Goal: Task Accomplishment & Management: Manage account settings

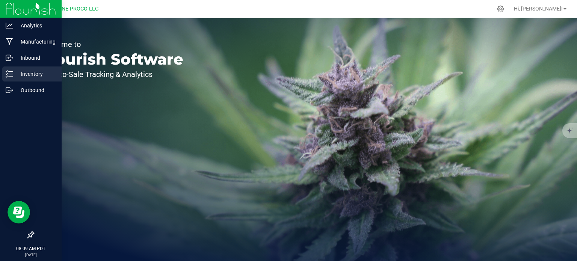
click at [2, 75] on link "Inventory" at bounding box center [31, 74] width 62 height 16
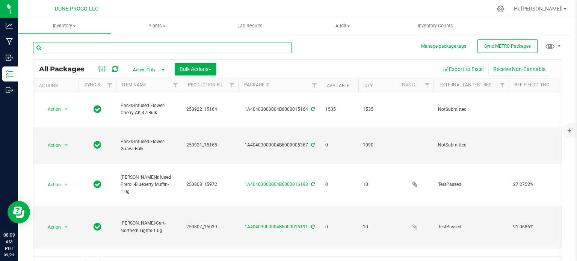
click at [116, 47] on input "text" at bounding box center [162, 47] width 259 height 11
type input "14331"
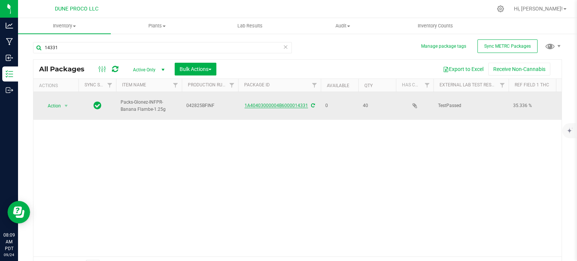
click at [275, 103] on link "1A40403000004B6000014331" at bounding box center [275, 105] width 63 height 5
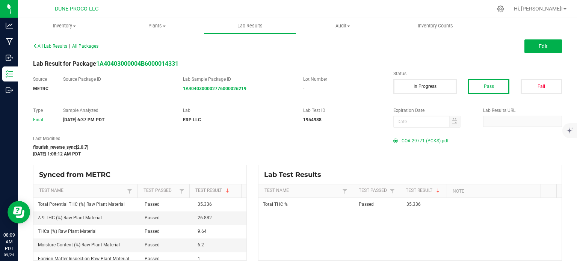
click at [416, 138] on span "COA 29771 (PCKS).pdf" at bounding box center [424, 140] width 47 height 11
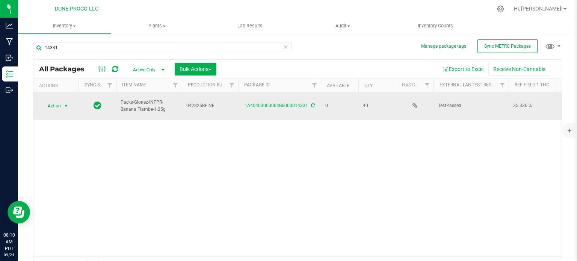
click at [63, 104] on span "select" at bounding box center [66, 106] width 9 height 11
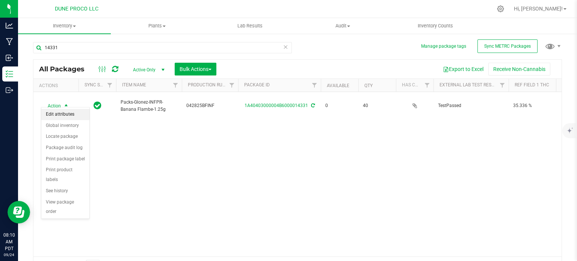
click at [65, 114] on li "Edit attributes" at bounding box center [65, 114] width 48 height 11
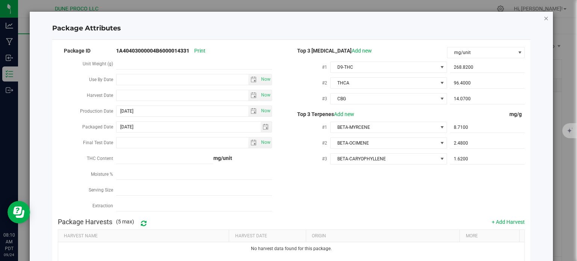
click at [543, 19] on icon "Close modal" at bounding box center [545, 18] width 5 height 9
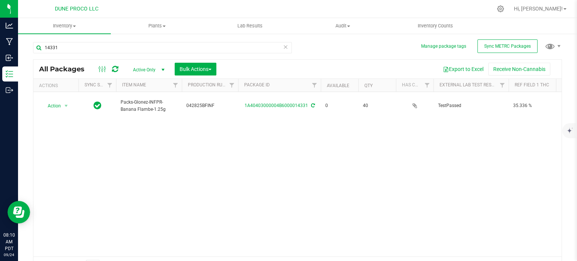
click at [90, 124] on div "Action Action Edit attributes Global inventory Locate package Package audit log…" at bounding box center [297, 174] width 528 height 164
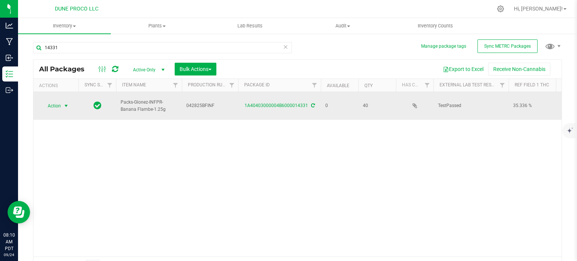
click at [55, 102] on span "Action" at bounding box center [51, 106] width 20 height 11
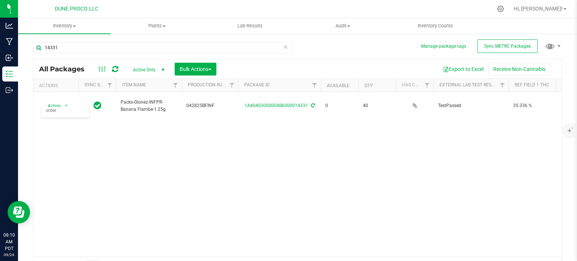
click at [251, 164] on div "Action Action Edit attributes Global inventory Locate package Package audit log…" at bounding box center [297, 174] width 528 height 164
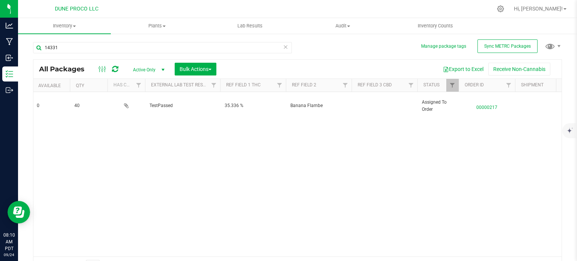
scroll to position [0, 317]
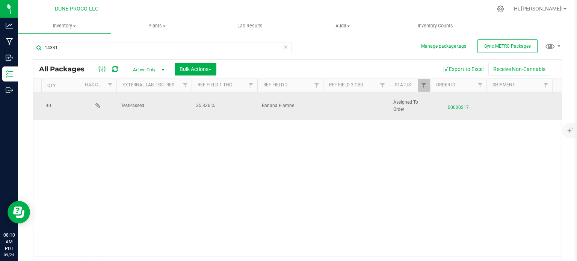
click at [450, 106] on span "00000217" at bounding box center [457, 105] width 47 height 11
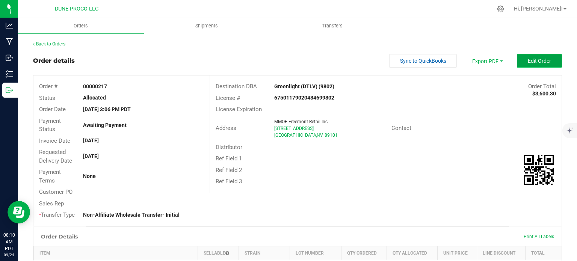
click at [533, 62] on span "Edit Order" at bounding box center [539, 61] width 23 height 6
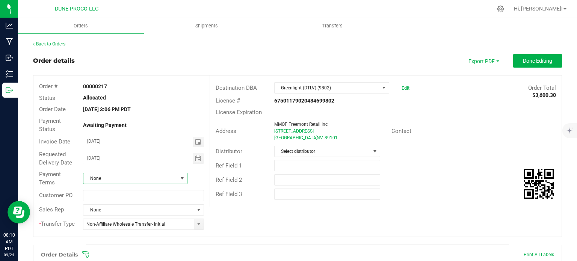
click at [116, 181] on span "None" at bounding box center [130, 178] width 94 height 11
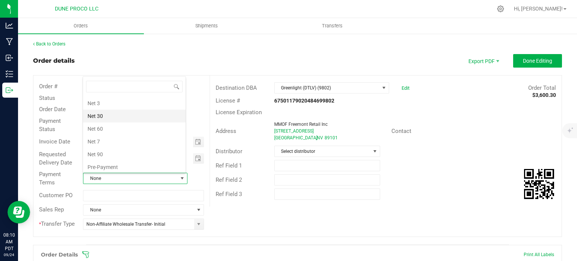
click at [107, 117] on li "Net 30" at bounding box center [134, 116] width 103 height 13
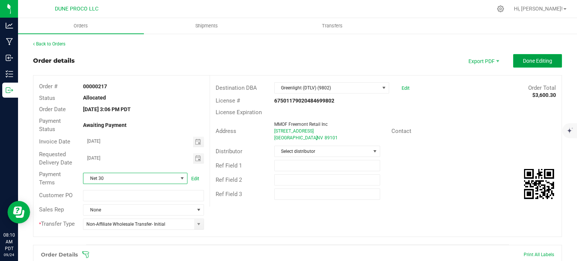
click at [539, 61] on span "Done Editing" at bounding box center [537, 61] width 29 height 6
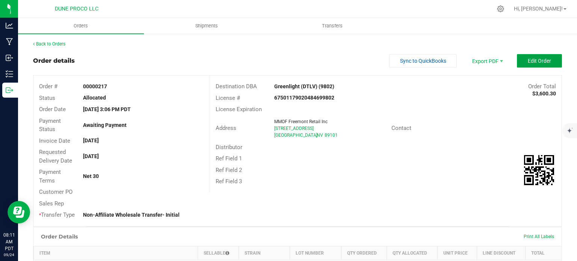
click at [537, 58] on span "Edit Order" at bounding box center [539, 61] width 23 height 6
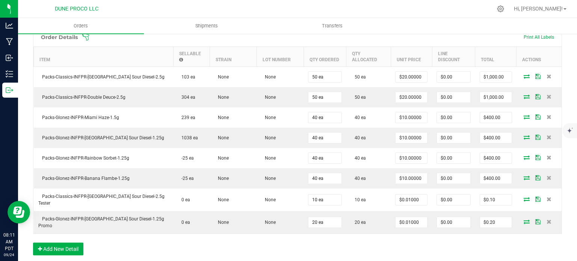
scroll to position [216, 0]
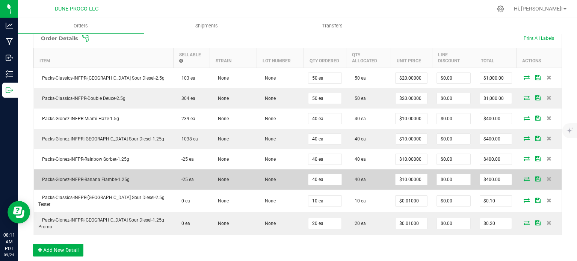
click at [523, 176] on icon at bounding box center [526, 178] width 6 height 5
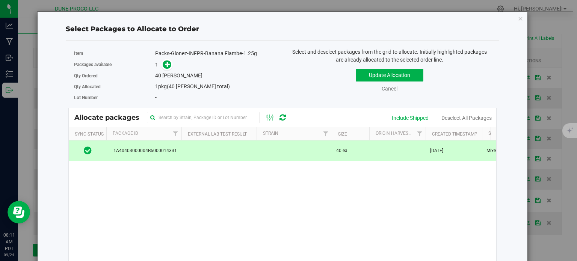
click at [223, 149] on td at bounding box center [218, 150] width 75 height 20
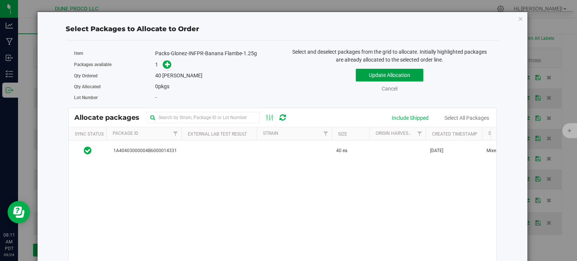
click at [375, 75] on button "Update Allocation" at bounding box center [390, 75] width 68 height 13
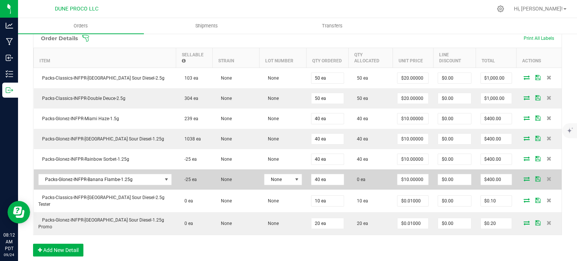
click at [523, 176] on icon at bounding box center [526, 178] width 6 height 5
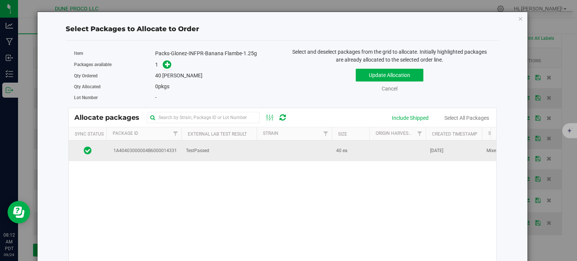
click at [255, 155] on td "TestPassed" at bounding box center [218, 150] width 75 height 20
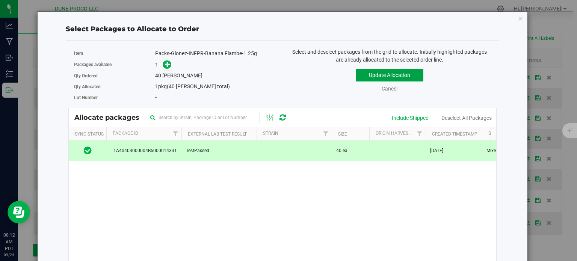
click at [373, 71] on button "Update Allocation" at bounding box center [390, 75] width 68 height 13
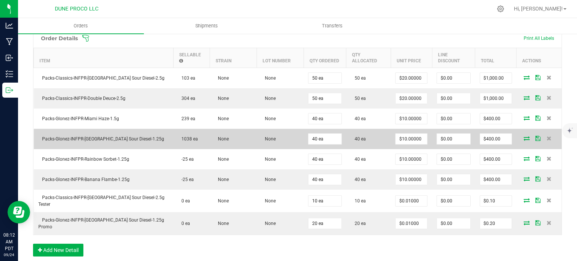
scroll to position [0, 0]
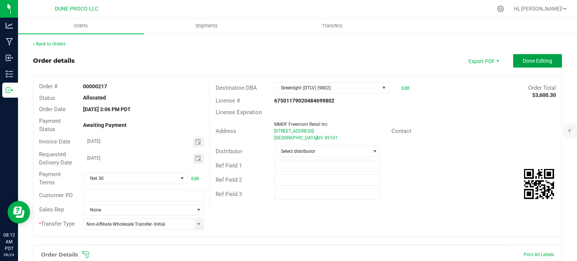
click at [522, 66] on button "Done Editing" at bounding box center [537, 61] width 49 height 14
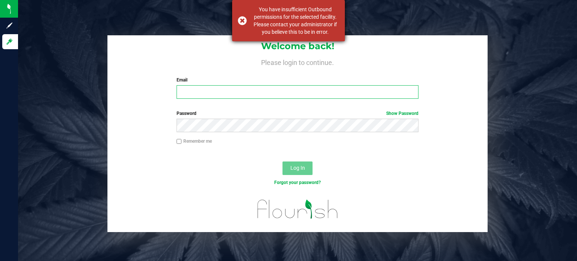
type input "[EMAIL_ADDRESS][PERSON_NAME][DOMAIN_NAME]"
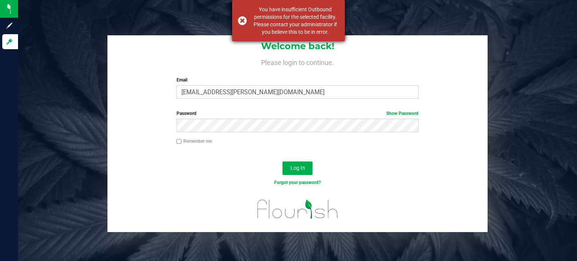
click at [237, 20] on div "You have insufficient Outbound permissions for the selected facility. Please co…" at bounding box center [288, 20] width 113 height 41
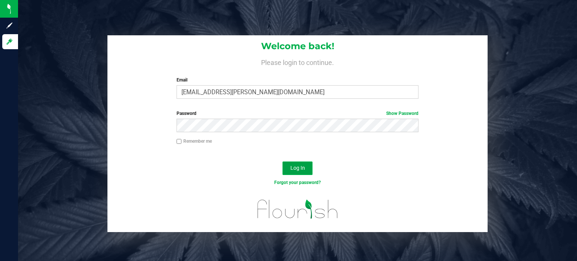
click at [300, 163] on button "Log In" at bounding box center [297, 168] width 30 height 14
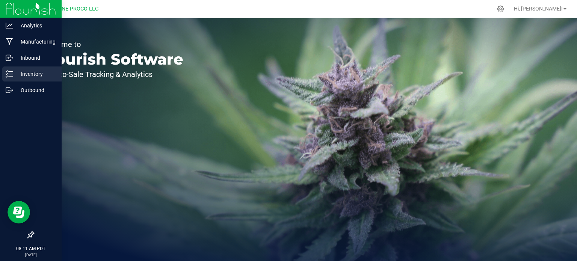
click at [12, 72] on icon at bounding box center [10, 74] width 8 height 8
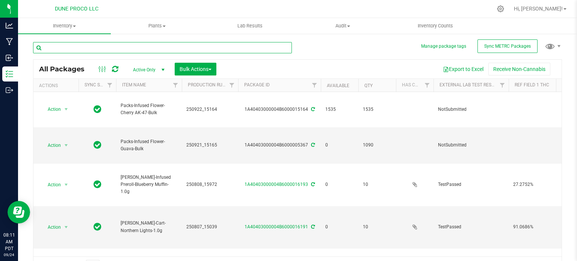
click at [72, 48] on input "text" at bounding box center [162, 47] width 259 height 11
type input "14331"
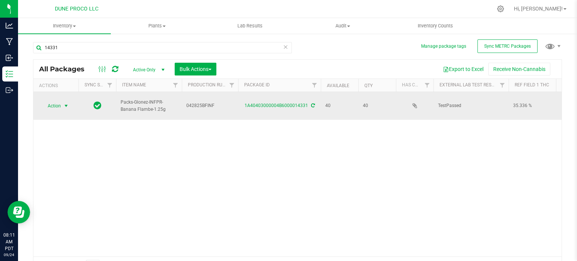
click at [66, 103] on span "select" at bounding box center [66, 106] width 6 height 6
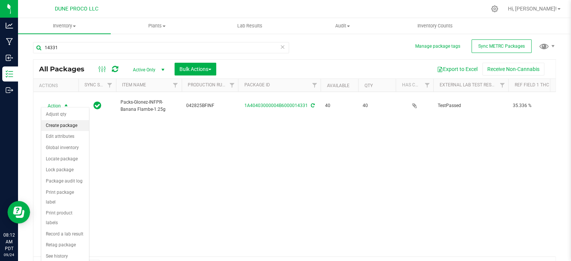
click at [70, 124] on li "Create package" at bounding box center [65, 125] width 48 height 11
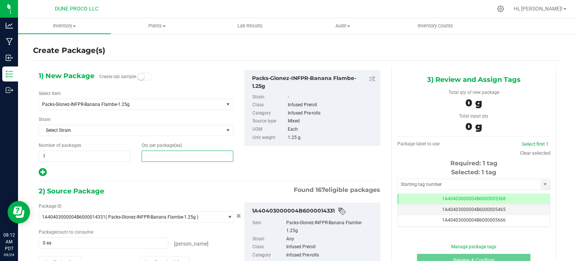
click at [145, 158] on span at bounding box center [188, 156] width 92 height 11
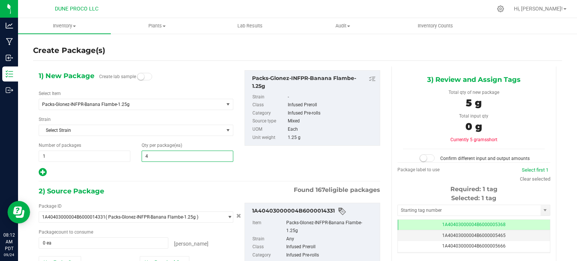
type input "40"
click at [148, 178] on div "1) New Package Create lab sample Select Item Packs-Glonez-INFPR-Banana Flambe-1…" at bounding box center [209, 192] width 353 height 253
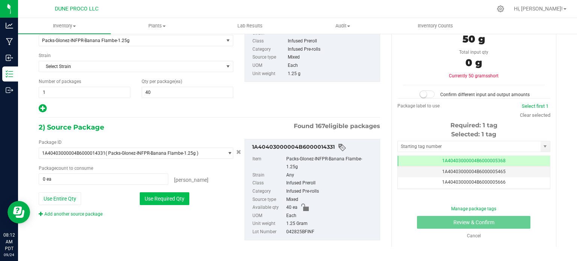
click at [164, 196] on button "Use Required Qty" at bounding box center [165, 198] width 50 height 13
type input "40 ea"
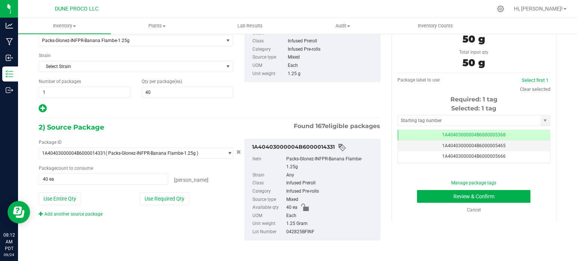
click at [551, 102] on div "3) Review and Assign Tags Total qty of new package 50 g Total input qty 50 g Pa…" at bounding box center [474, 112] width 176 height 218
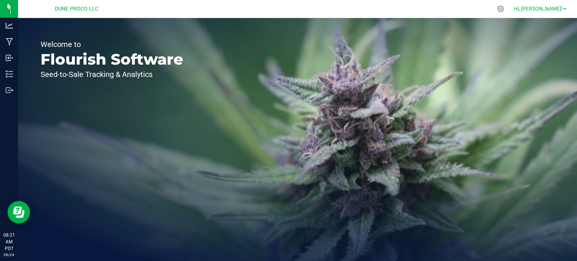
click at [562, 12] on link "Hi, [PERSON_NAME]!" at bounding box center [540, 9] width 59 height 8
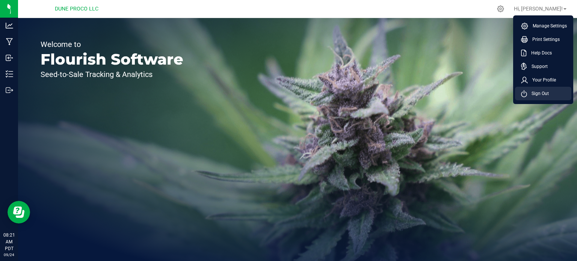
click at [526, 89] on li "Sign Out" at bounding box center [543, 94] width 56 height 14
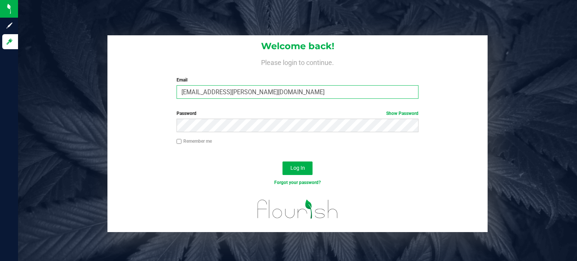
click at [276, 87] on input "[EMAIL_ADDRESS][PERSON_NAME][DOMAIN_NAME]" at bounding box center [297, 92] width 242 height 14
type input "[EMAIL_ADDRESS][DOMAIN_NAME]"
click at [292, 165] on span "Log In" at bounding box center [297, 168] width 15 height 6
